Goal: Task Accomplishment & Management: Manage account settings

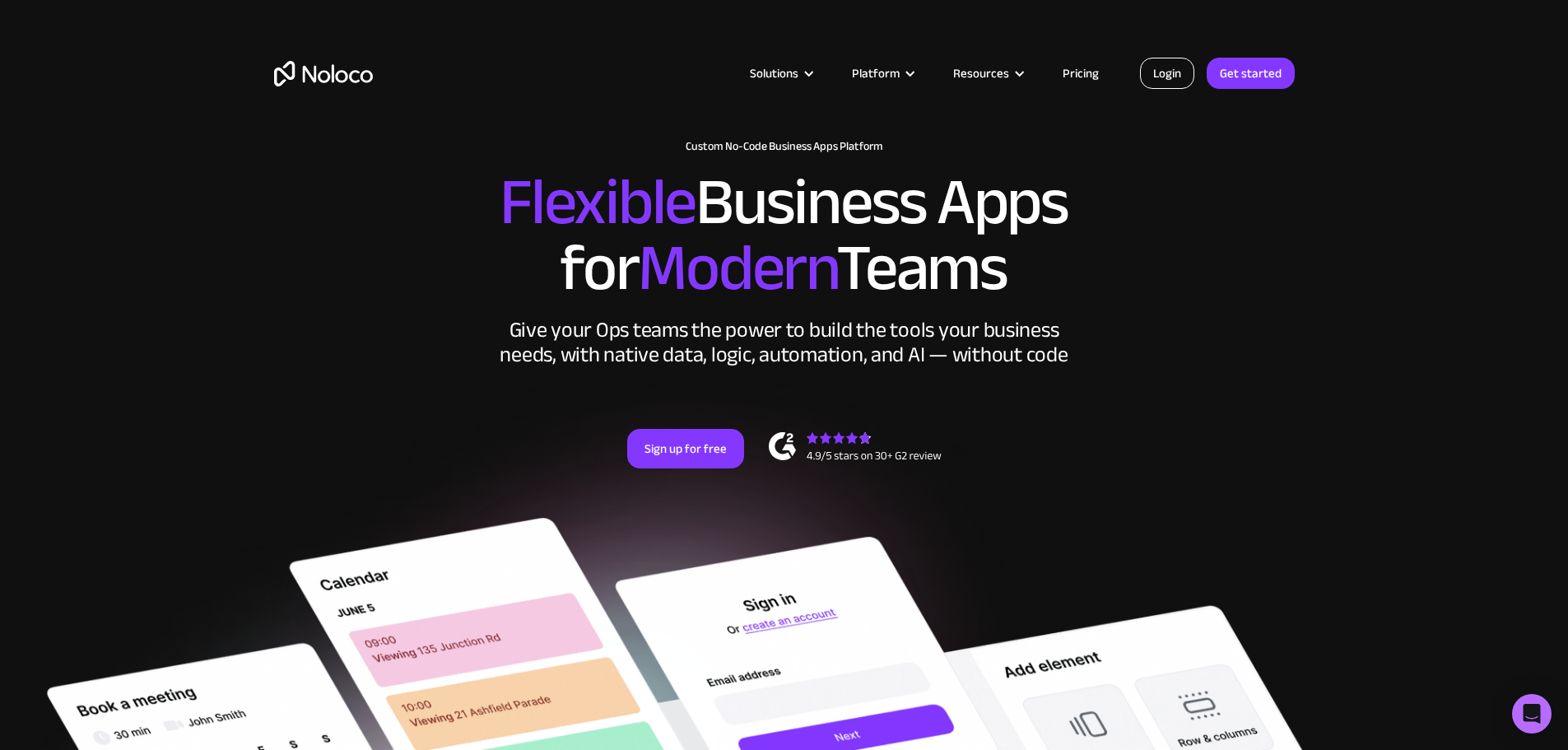
click at [1167, 76] on link "Login" at bounding box center [1167, 73] width 54 height 31
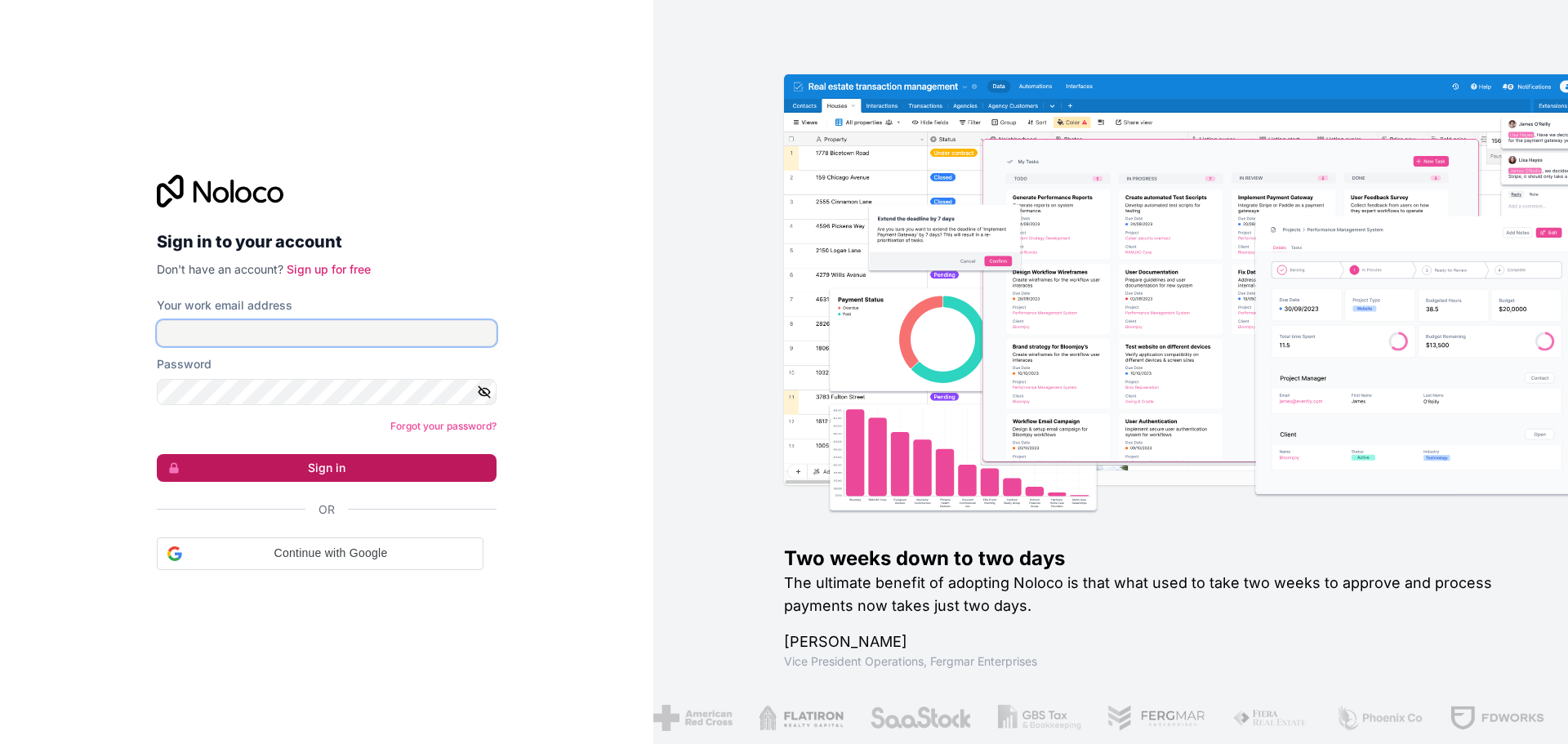
type input "divraj@albacars.ae"
click at [234, 470] on button "Sign in" at bounding box center [327, 468] width 340 height 28
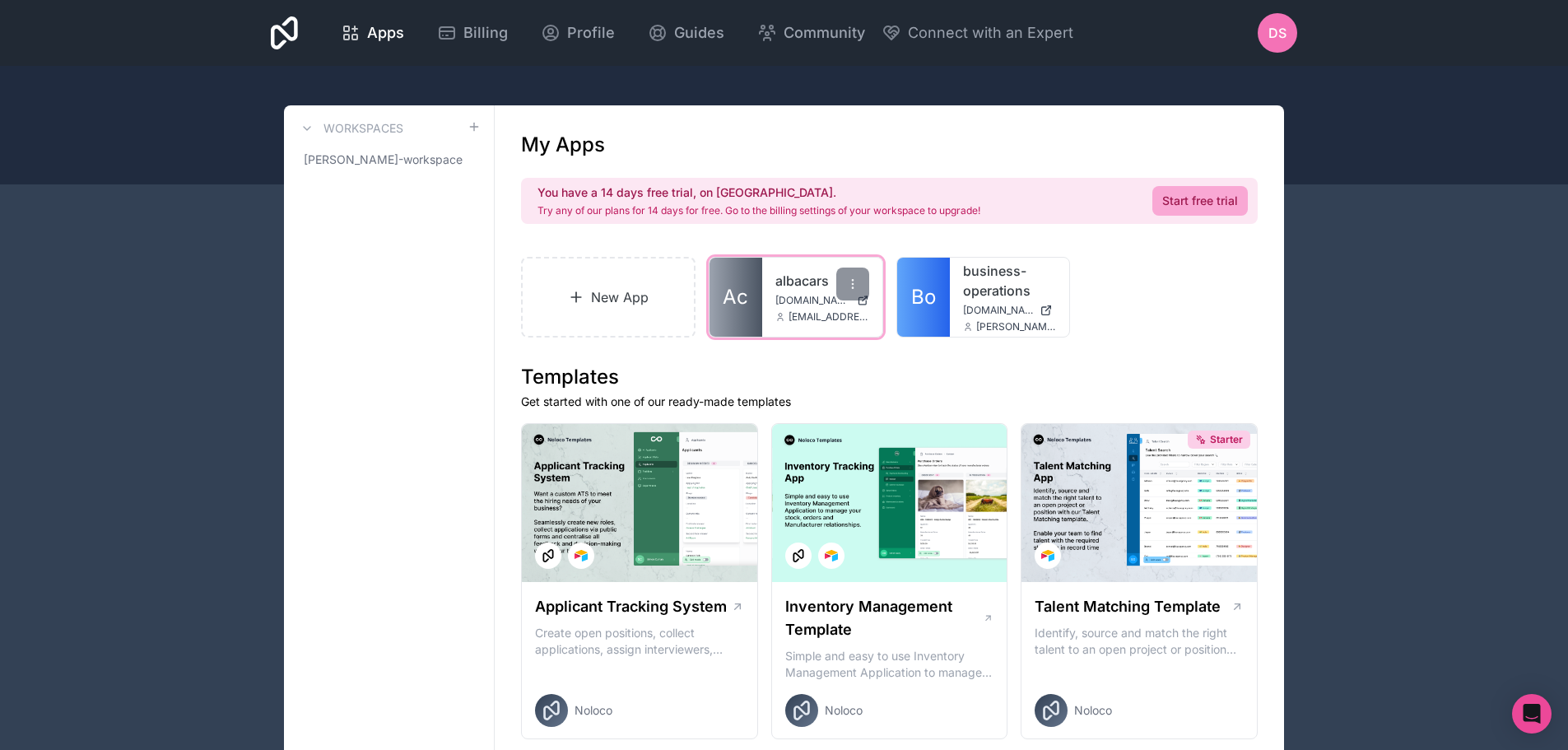
click at [753, 282] on link "Ac" at bounding box center [735, 296] width 52 height 79
